Goal: Information Seeking & Learning: Find specific fact

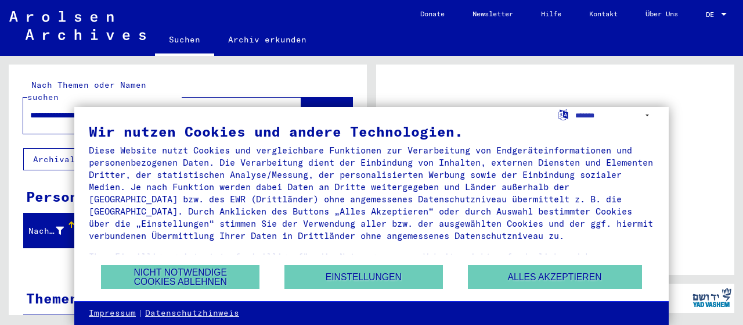
click at [218, 275] on button "Nicht notwendige Cookies ablehnen" at bounding box center [180, 277] width 159 height 24
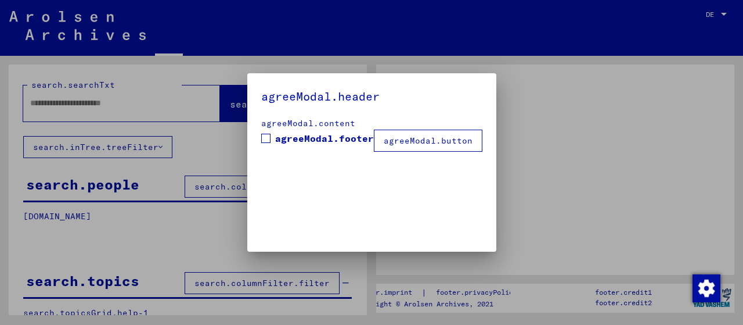
type input "**********"
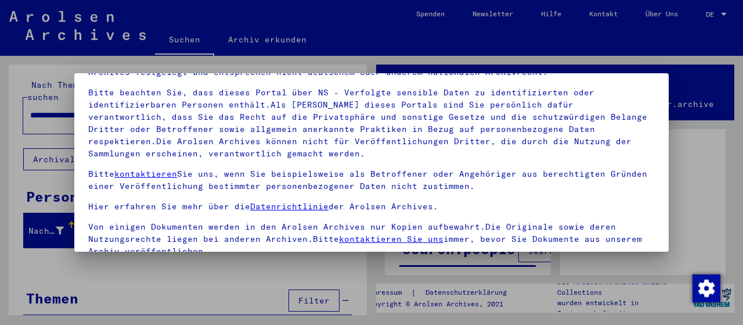
scroll to position [91, 0]
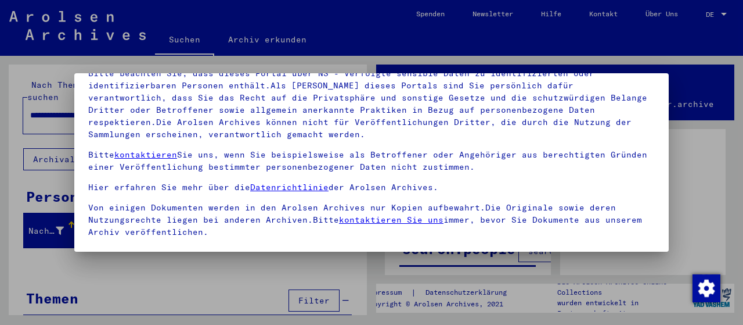
click at [663, 262] on div at bounding box center [371, 162] width 743 height 325
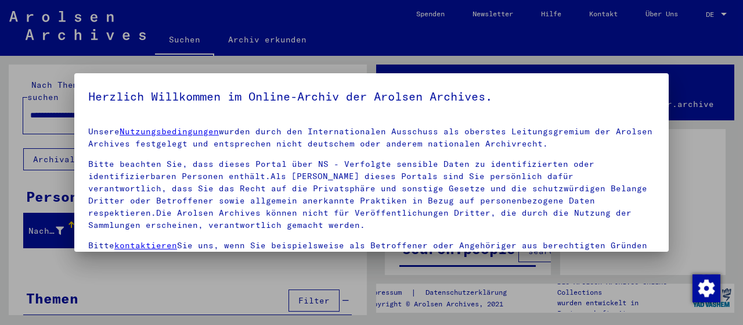
click at [658, 83] on mat-dialog-container "Herzlich Willkommen im Online-Archiv der Arolsen Archives. Unsere Nutzungsbedin…" at bounding box center [371, 162] width 595 height 178
click at [346, 255] on div at bounding box center [371, 162] width 743 height 325
click at [709, 286] on img "button" at bounding box center [707, 288] width 28 height 28
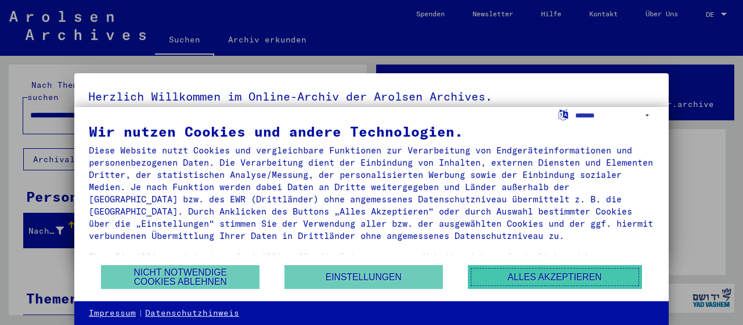
click at [570, 269] on button "Alles akzeptieren" at bounding box center [555, 277] width 174 height 24
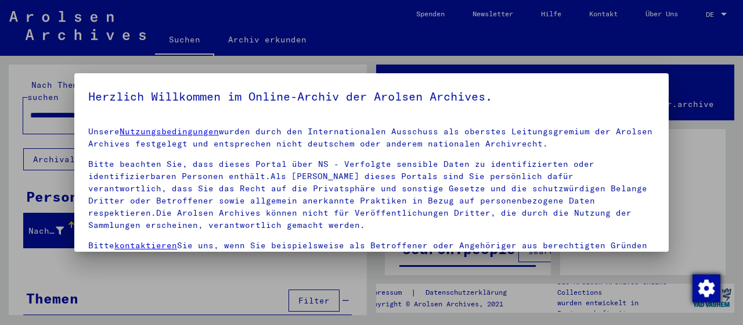
click at [704, 284] on img "button" at bounding box center [707, 288] width 28 height 28
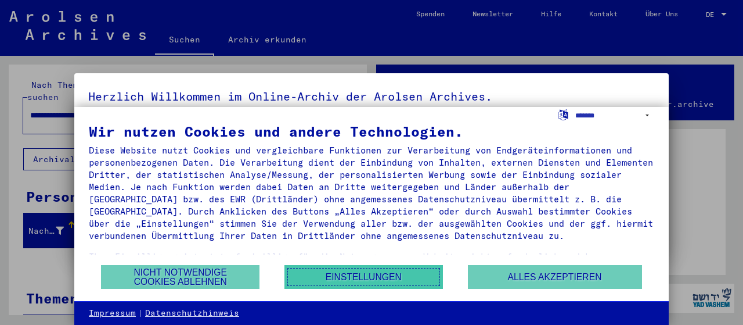
click at [431, 273] on button "Einstellungen" at bounding box center [364, 277] width 159 height 24
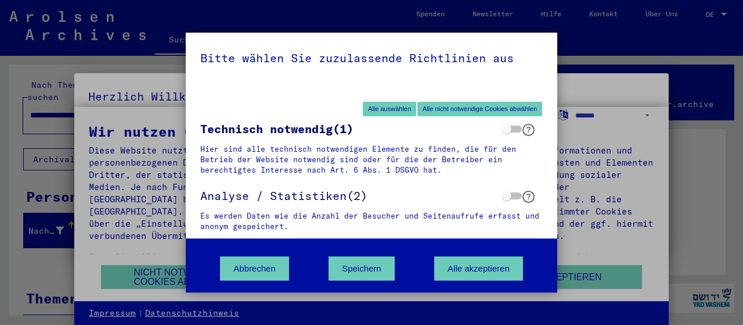
click at [548, 57] on div "Bitte wählen Sie zuzulassende Richtlinien aus" at bounding box center [372, 58] width 372 height 51
